Goal: Register for event/course

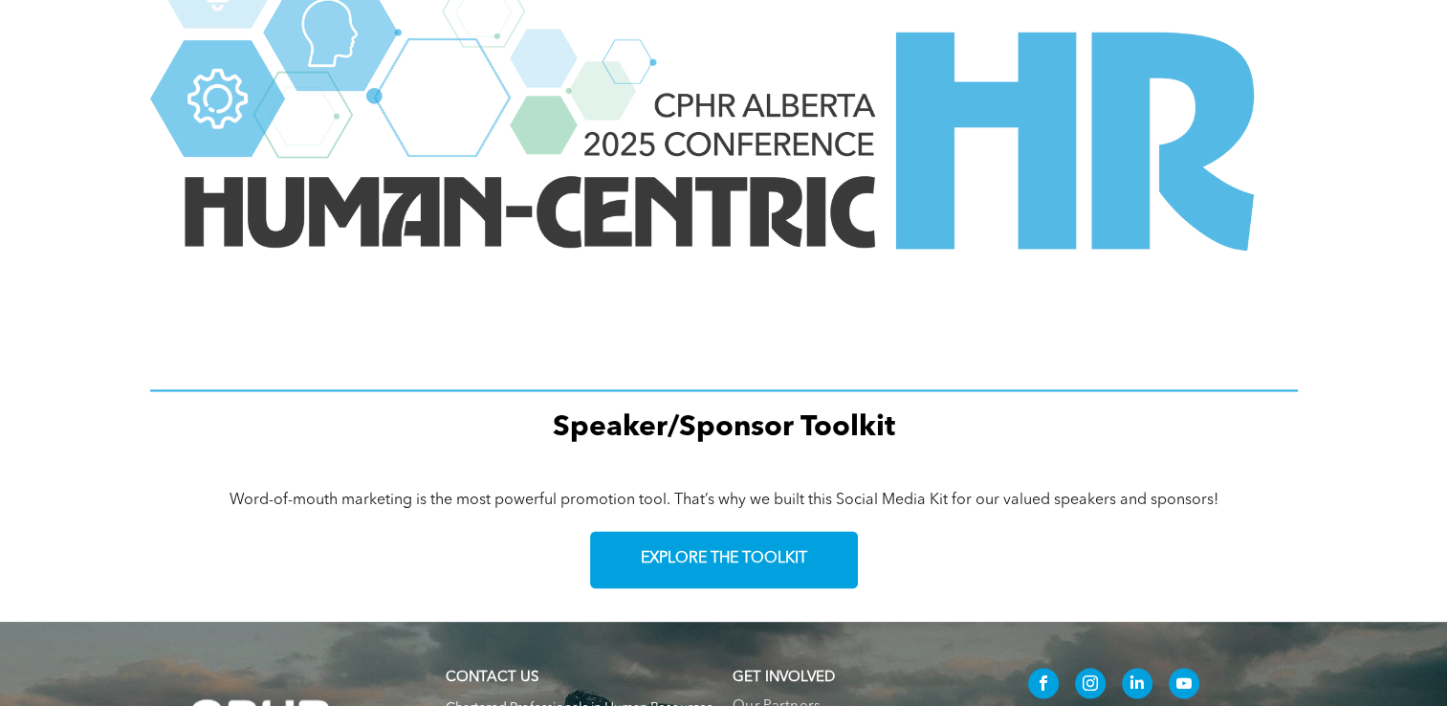
scroll to position [2773, 0]
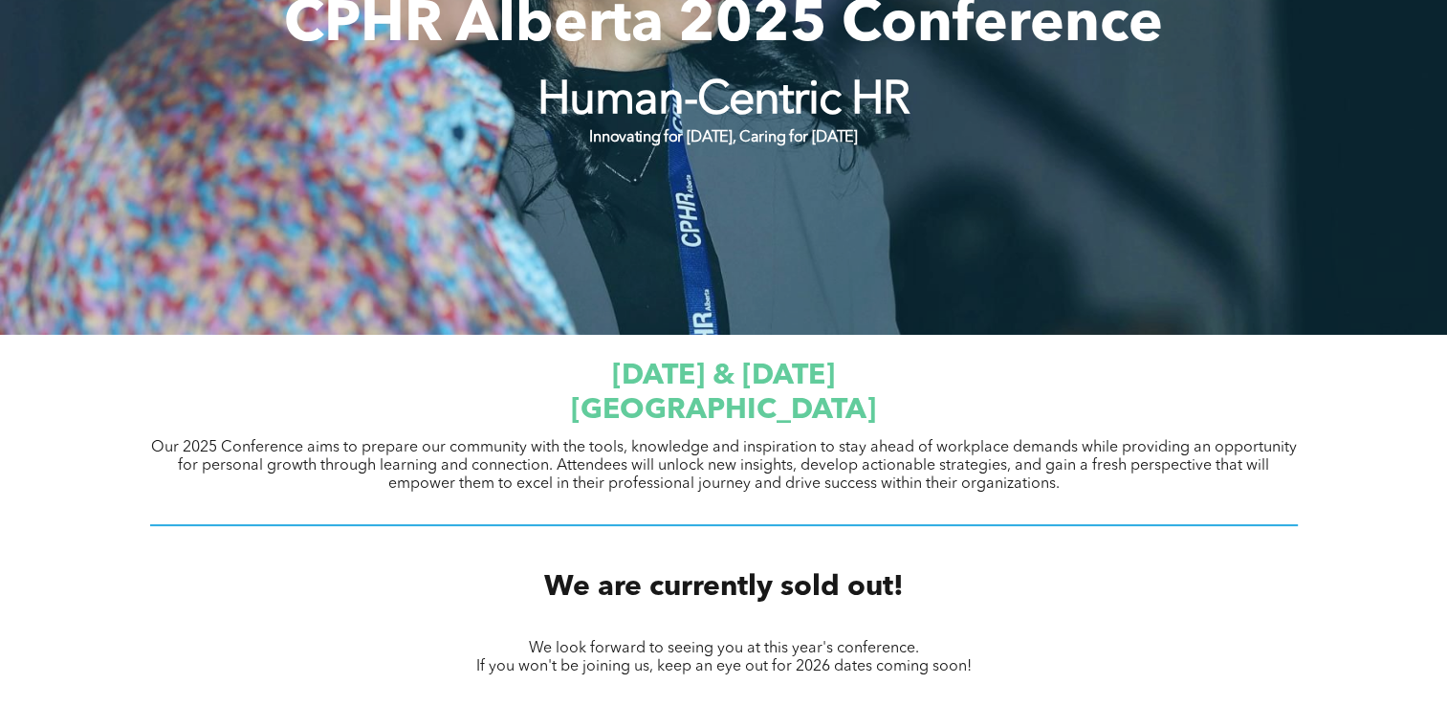
scroll to position [574, 0]
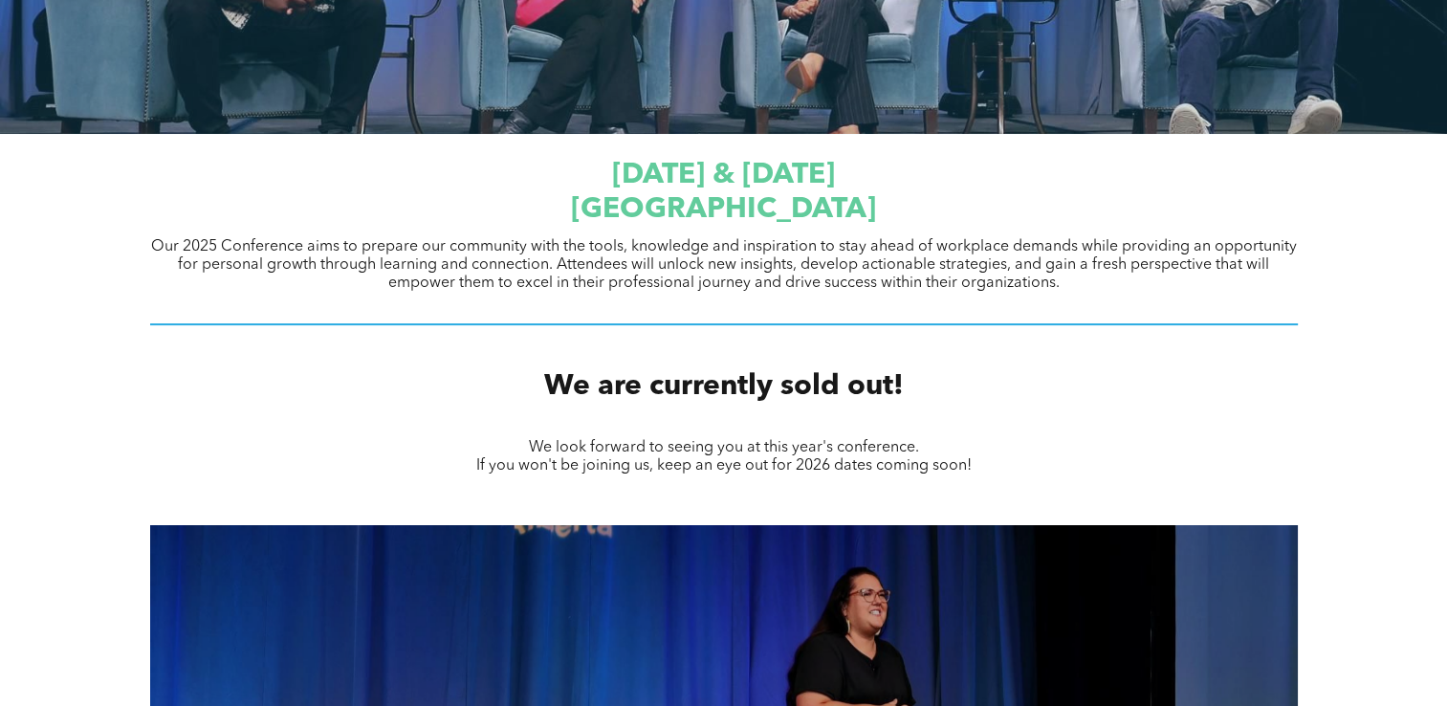
click at [753, 205] on span "JW Marriott Edmonton ICE District" at bounding box center [723, 209] width 305 height 29
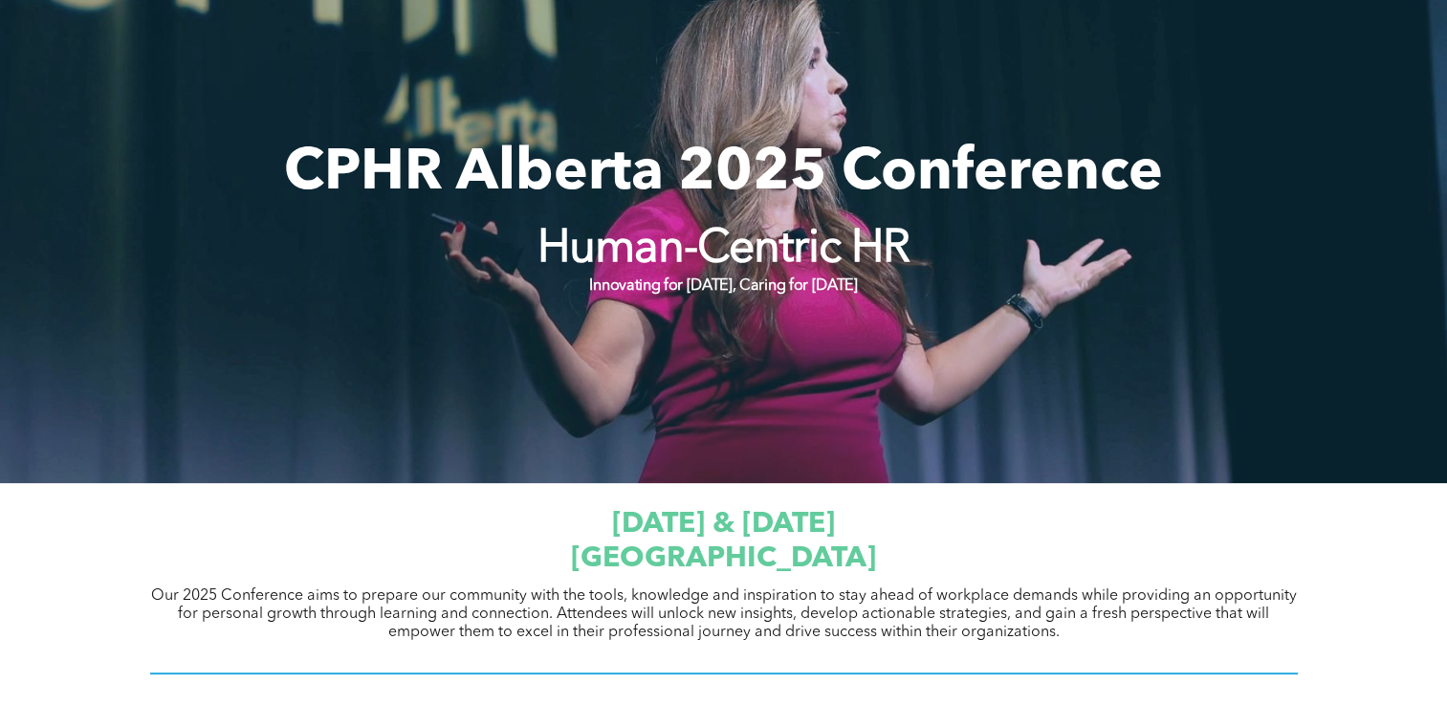
scroll to position [574, 0]
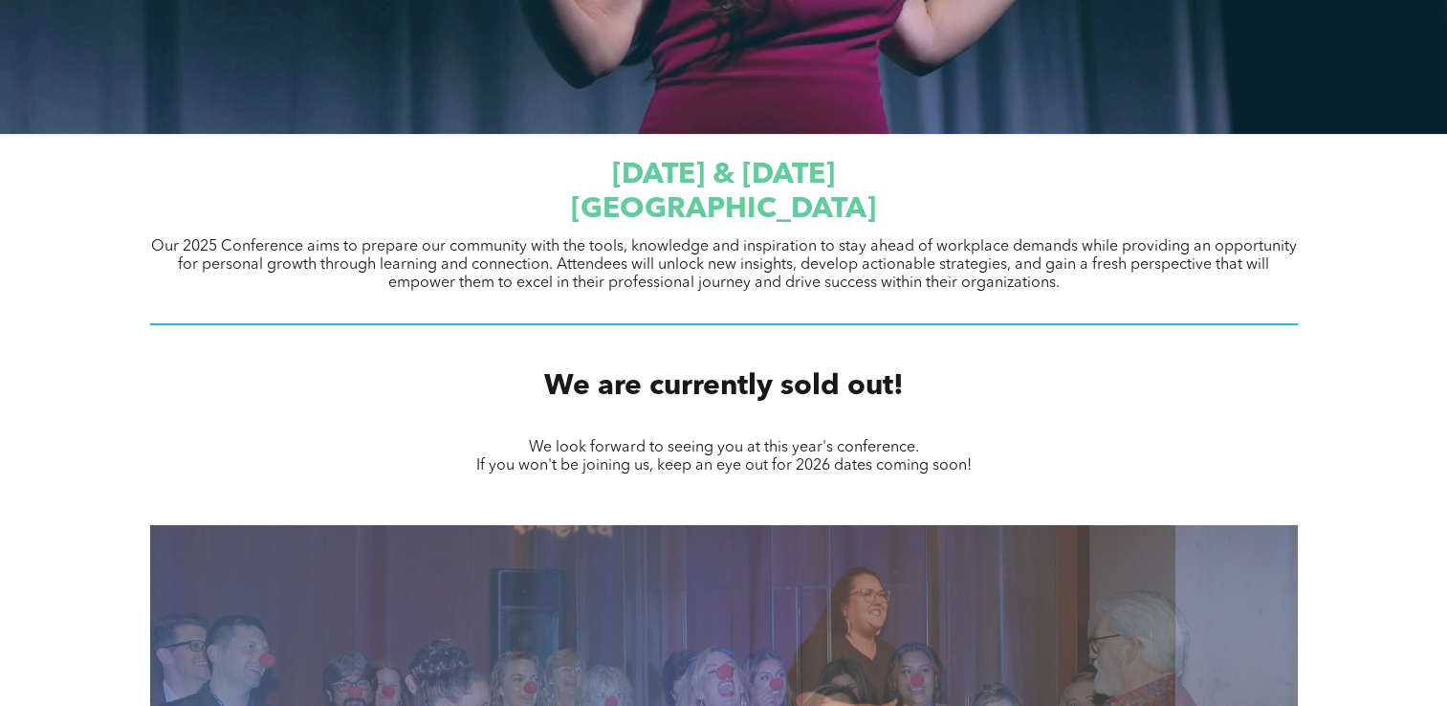
click at [806, 195] on span "[GEOGRAPHIC_DATA]" at bounding box center [723, 209] width 305 height 29
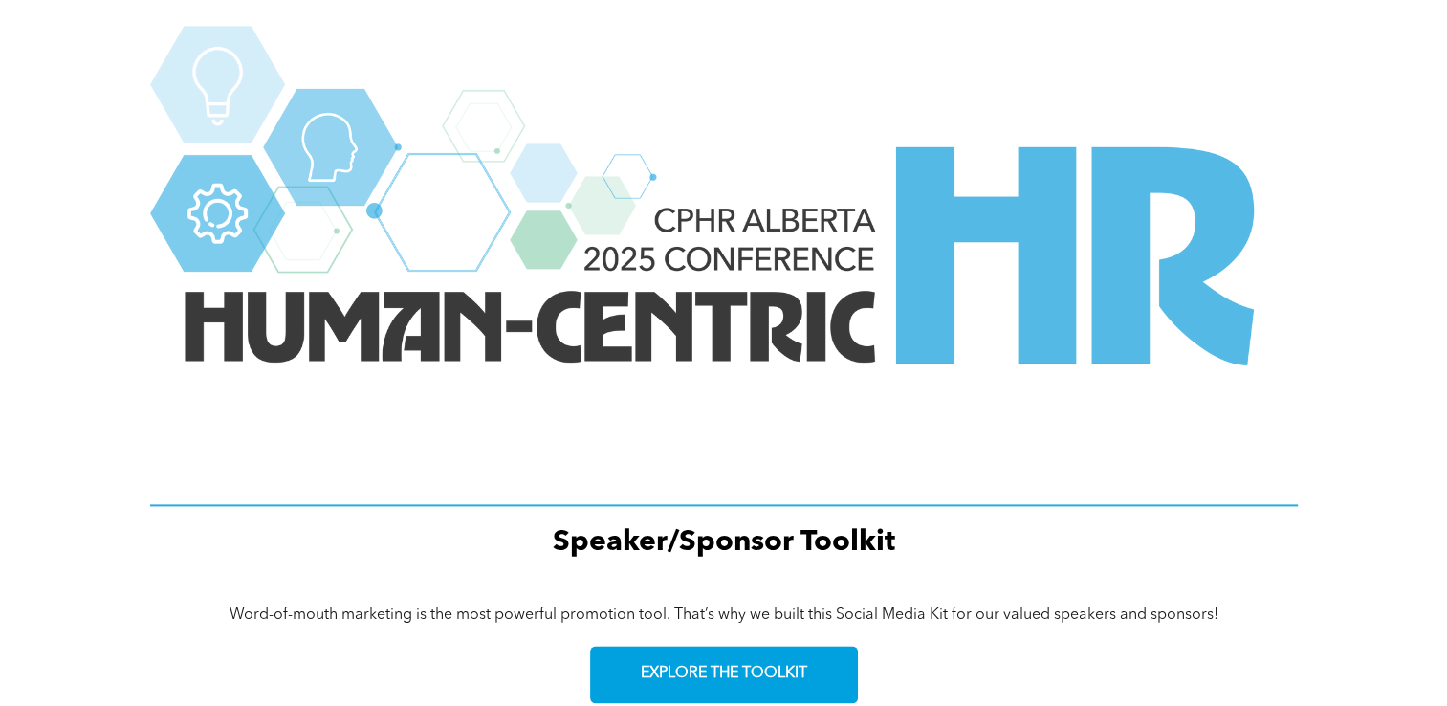
scroll to position [2773, 0]
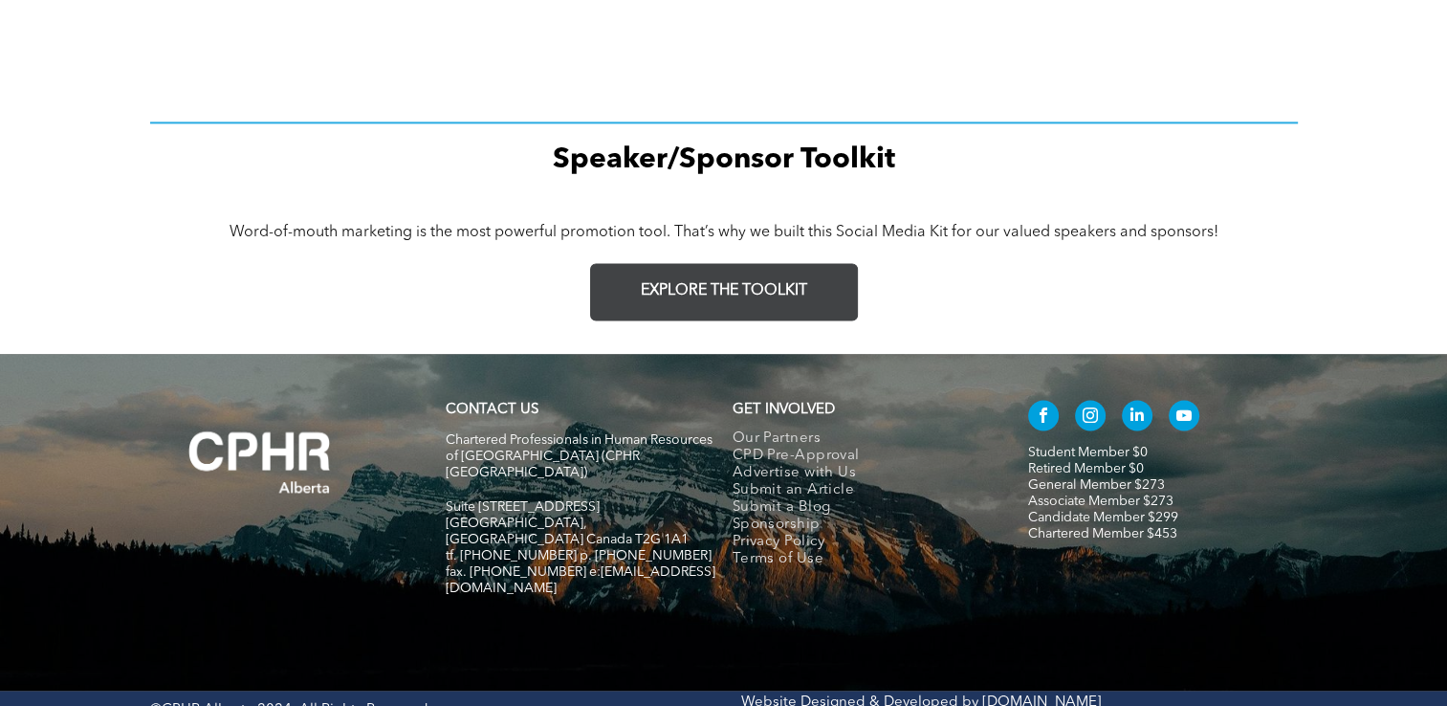
click at [747, 300] on span "EXPLORE THE TOOLKIT" at bounding box center [724, 291] width 166 height 18
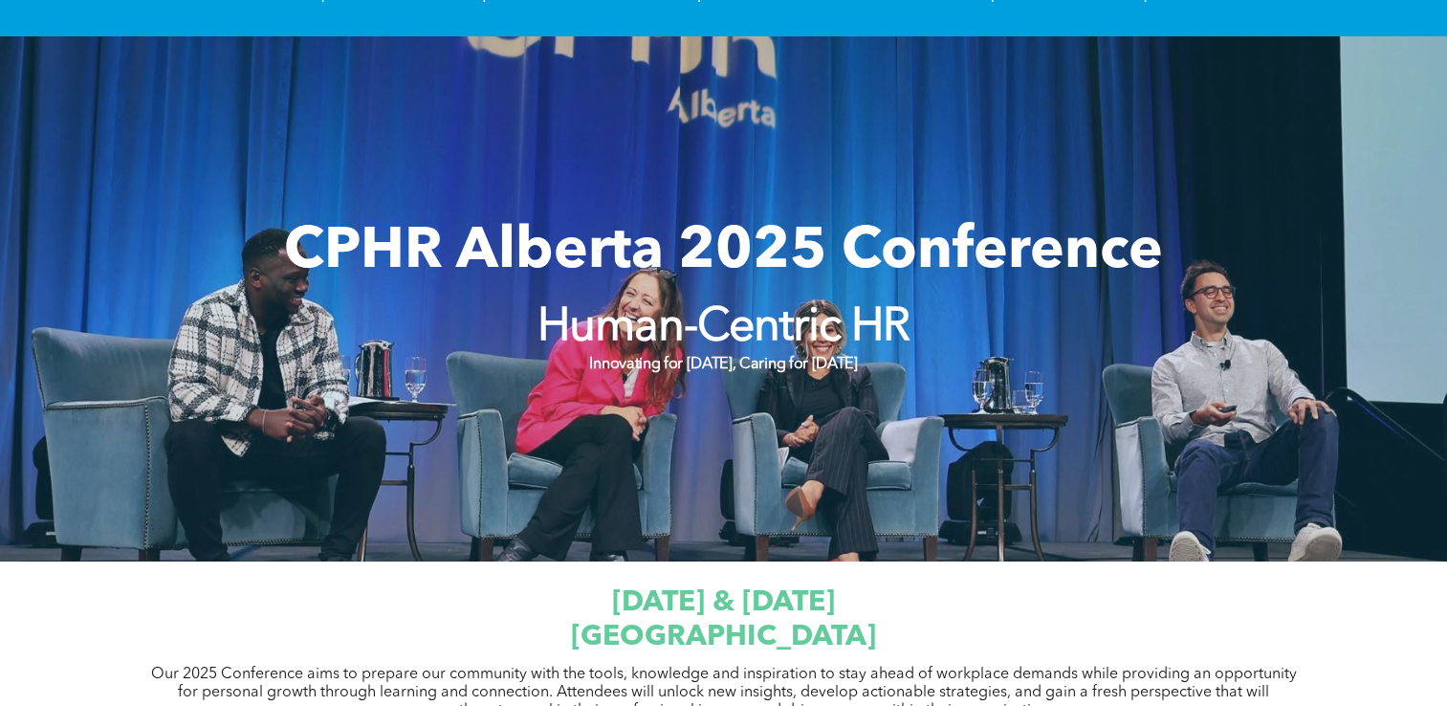
scroll to position [287, 0]
